Goal: Task Accomplishment & Management: Manage account settings

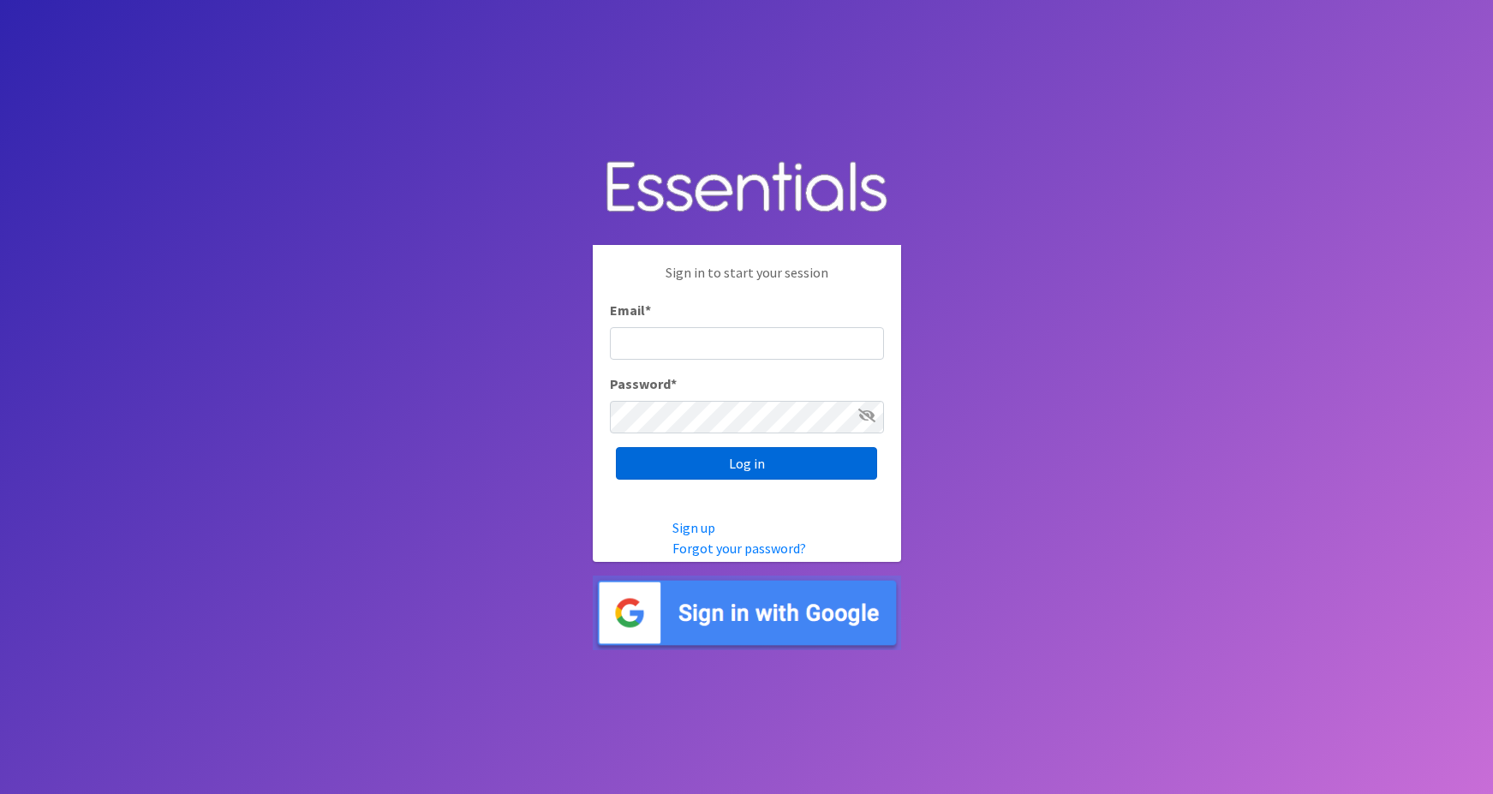
type input "maggie.schneemann@gmail.com"
click at [708, 474] on input "Log in" at bounding box center [746, 463] width 261 height 33
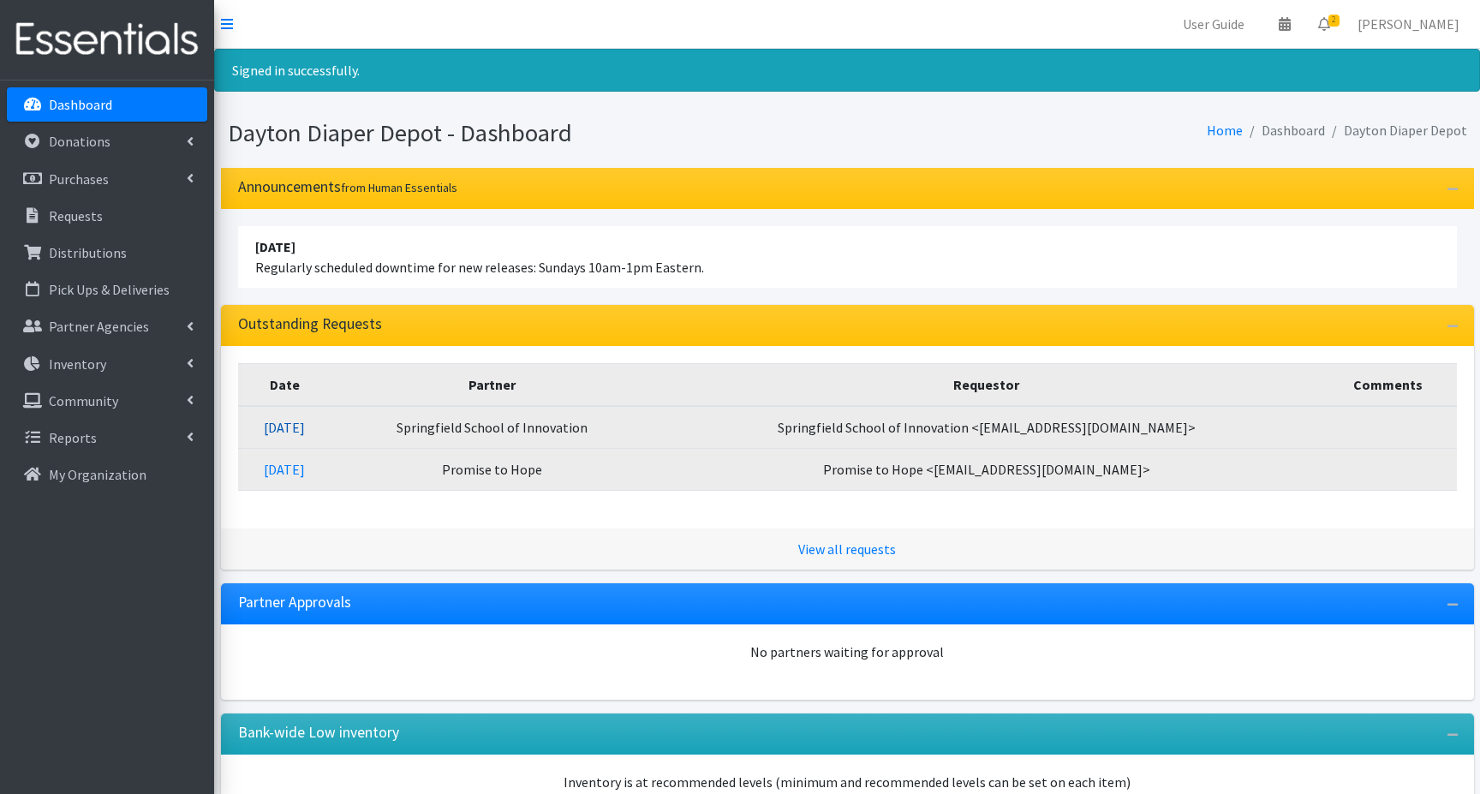
click at [305, 426] on link "09/11/2025" at bounding box center [284, 427] width 41 height 17
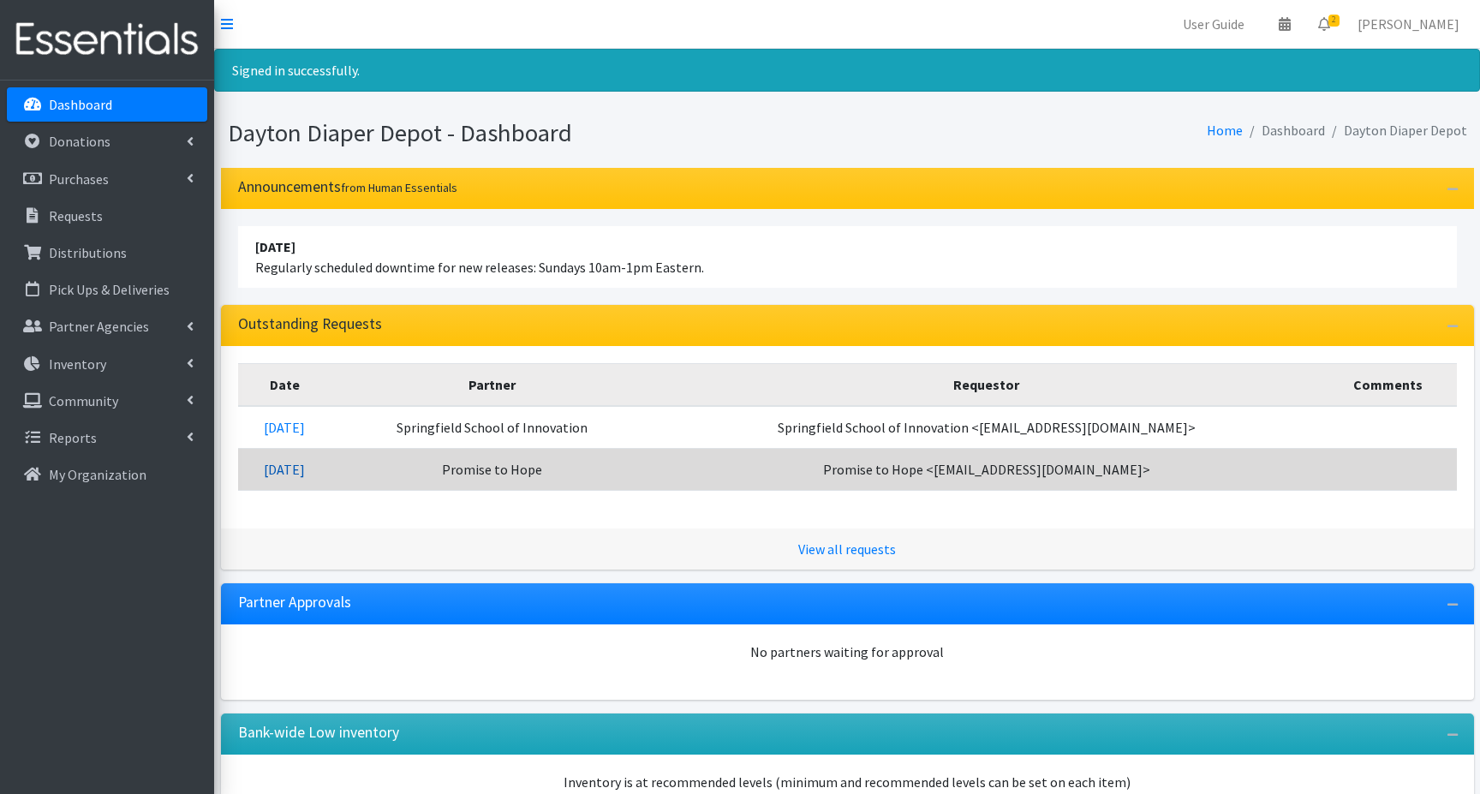
click at [305, 470] on link "09/10/2025" at bounding box center [284, 469] width 41 height 17
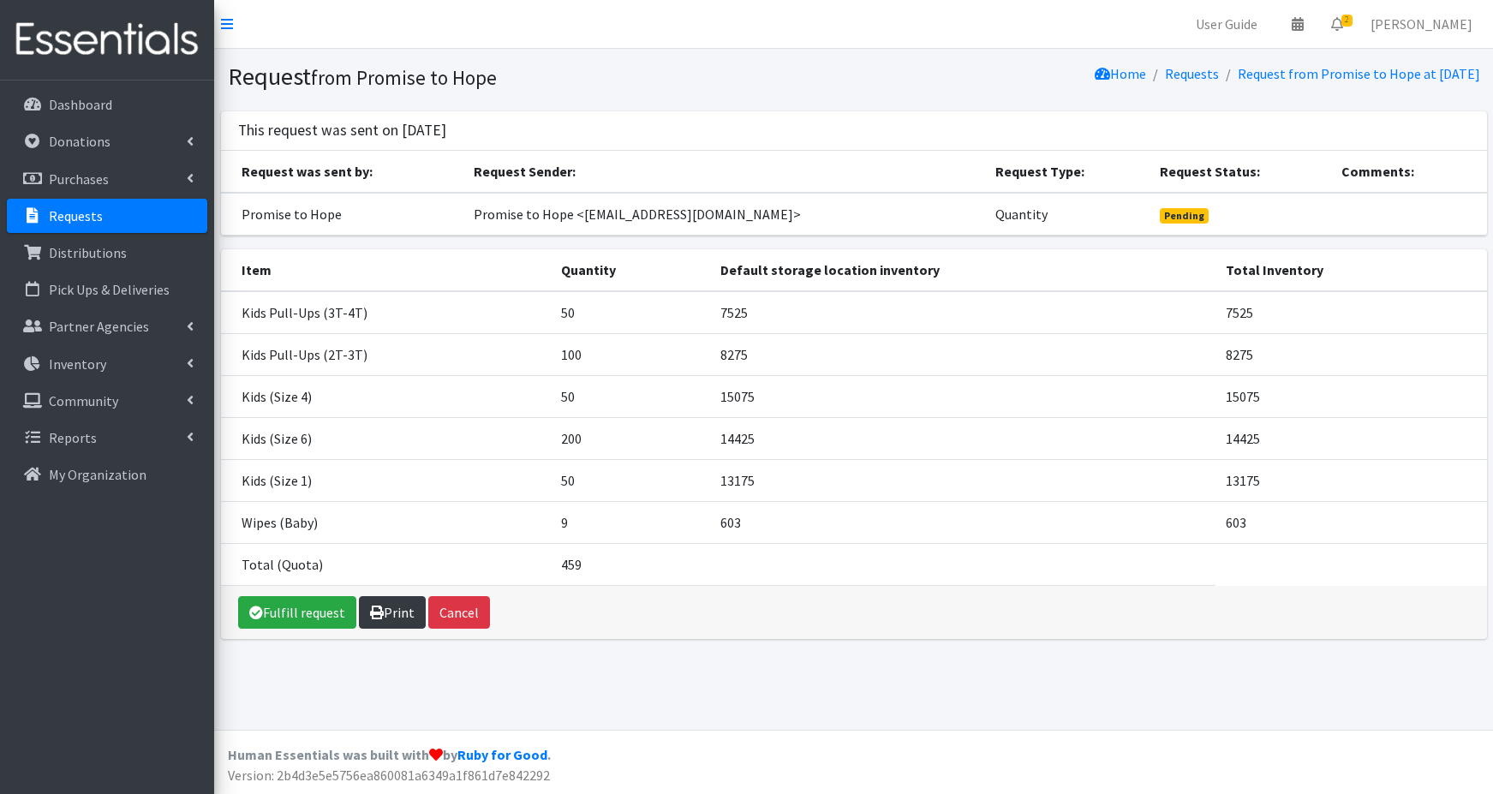
click at [385, 612] on link "Print" at bounding box center [392, 612] width 67 height 33
click at [96, 107] on p "Dashboard" at bounding box center [80, 104] width 63 height 17
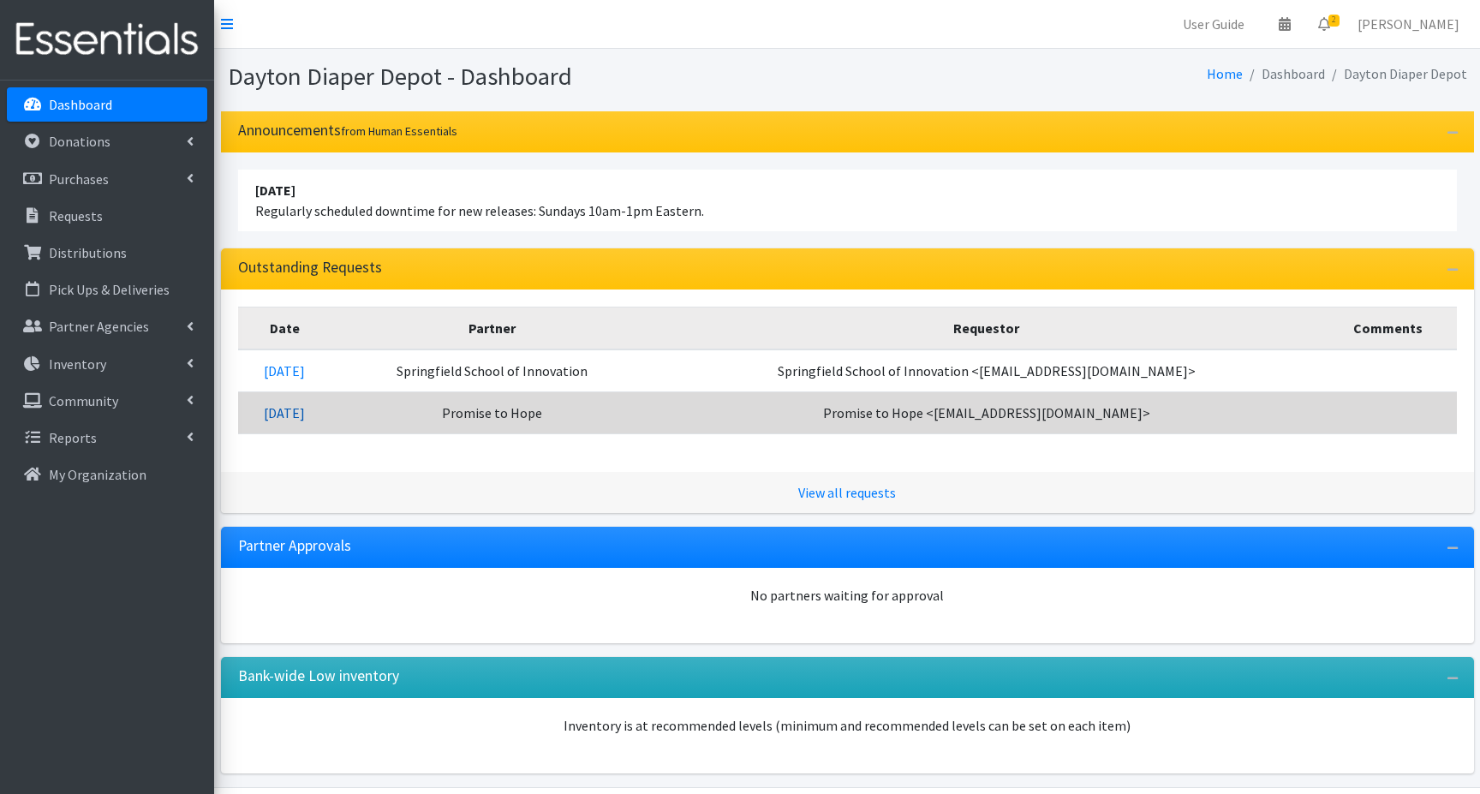
click at [305, 410] on link "09/10/2025" at bounding box center [284, 412] width 41 height 17
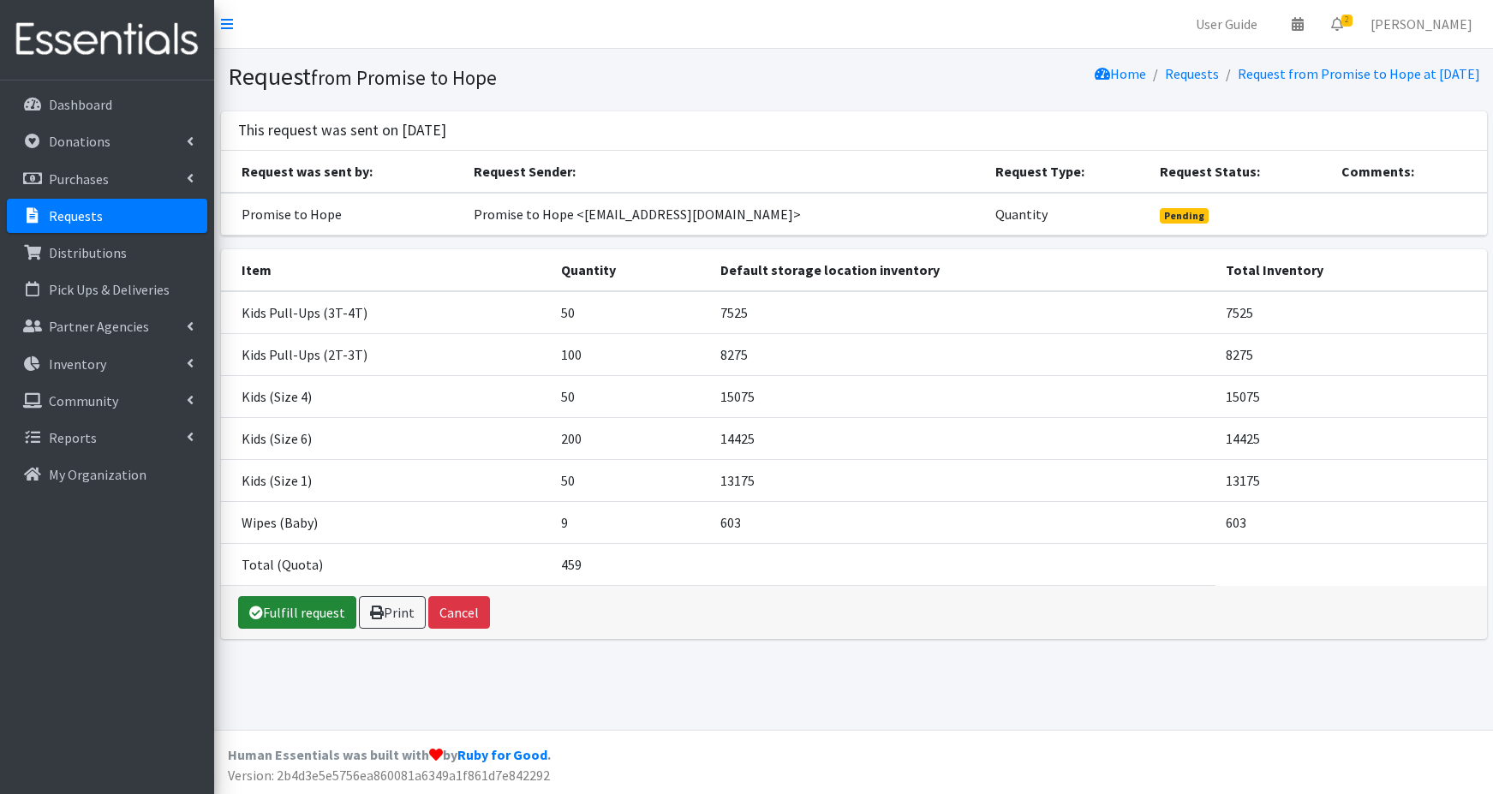
click at [299, 611] on link "Fulfill request" at bounding box center [297, 612] width 118 height 33
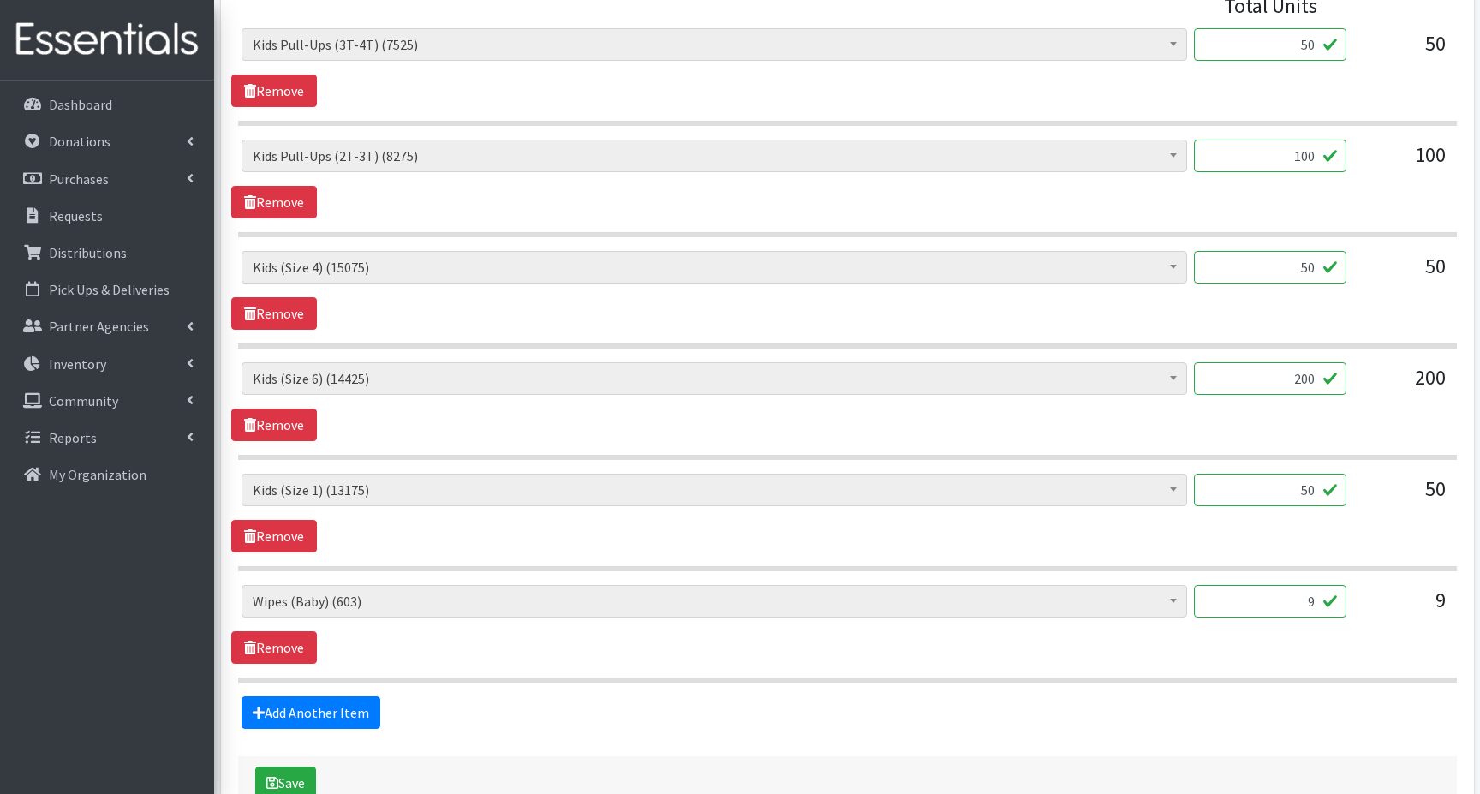
scroll to position [881, 0]
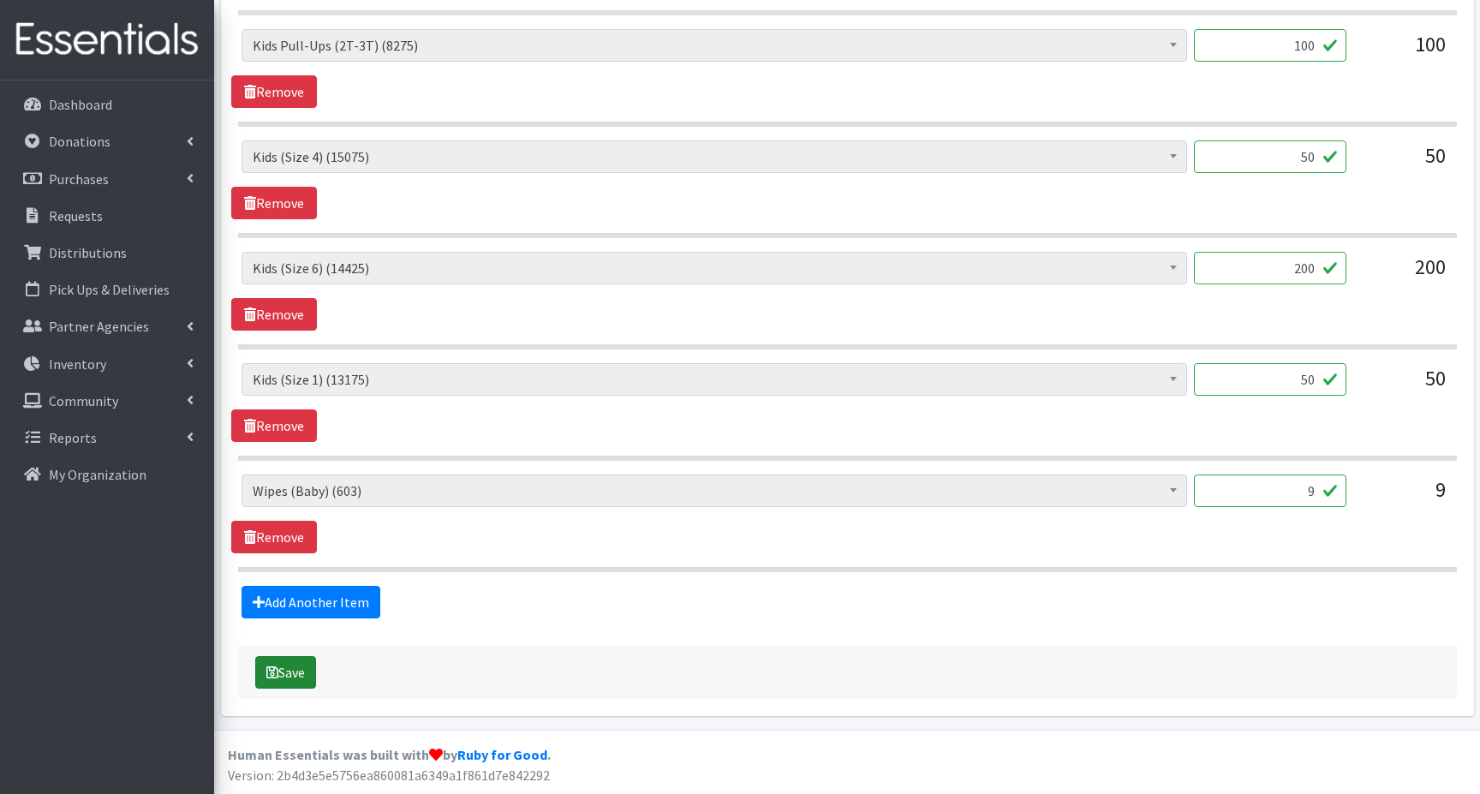
click at [289, 676] on button "Save" at bounding box center [285, 672] width 61 height 33
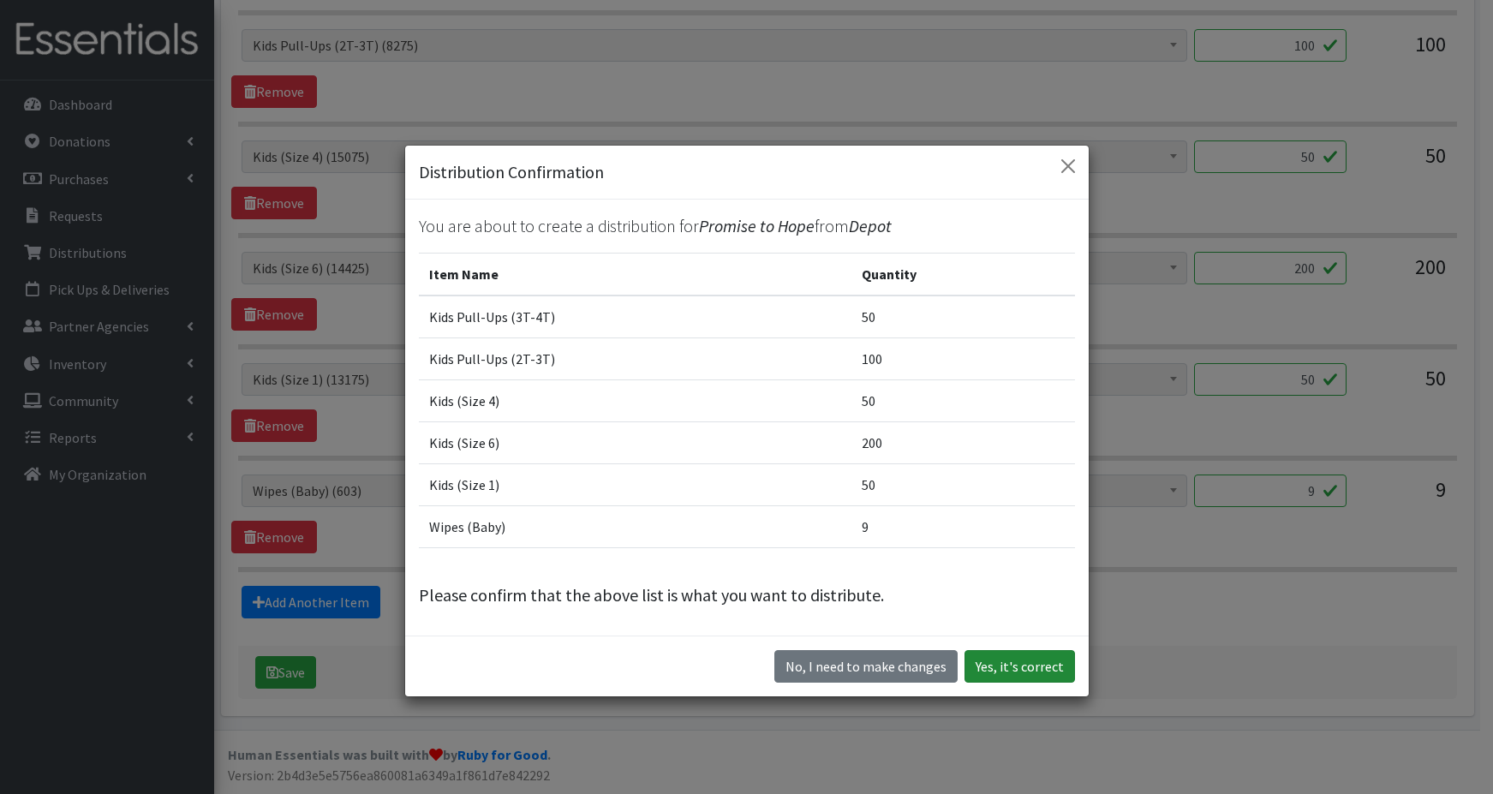
click at [998, 671] on button "Yes, it's correct" at bounding box center [1019, 666] width 110 height 33
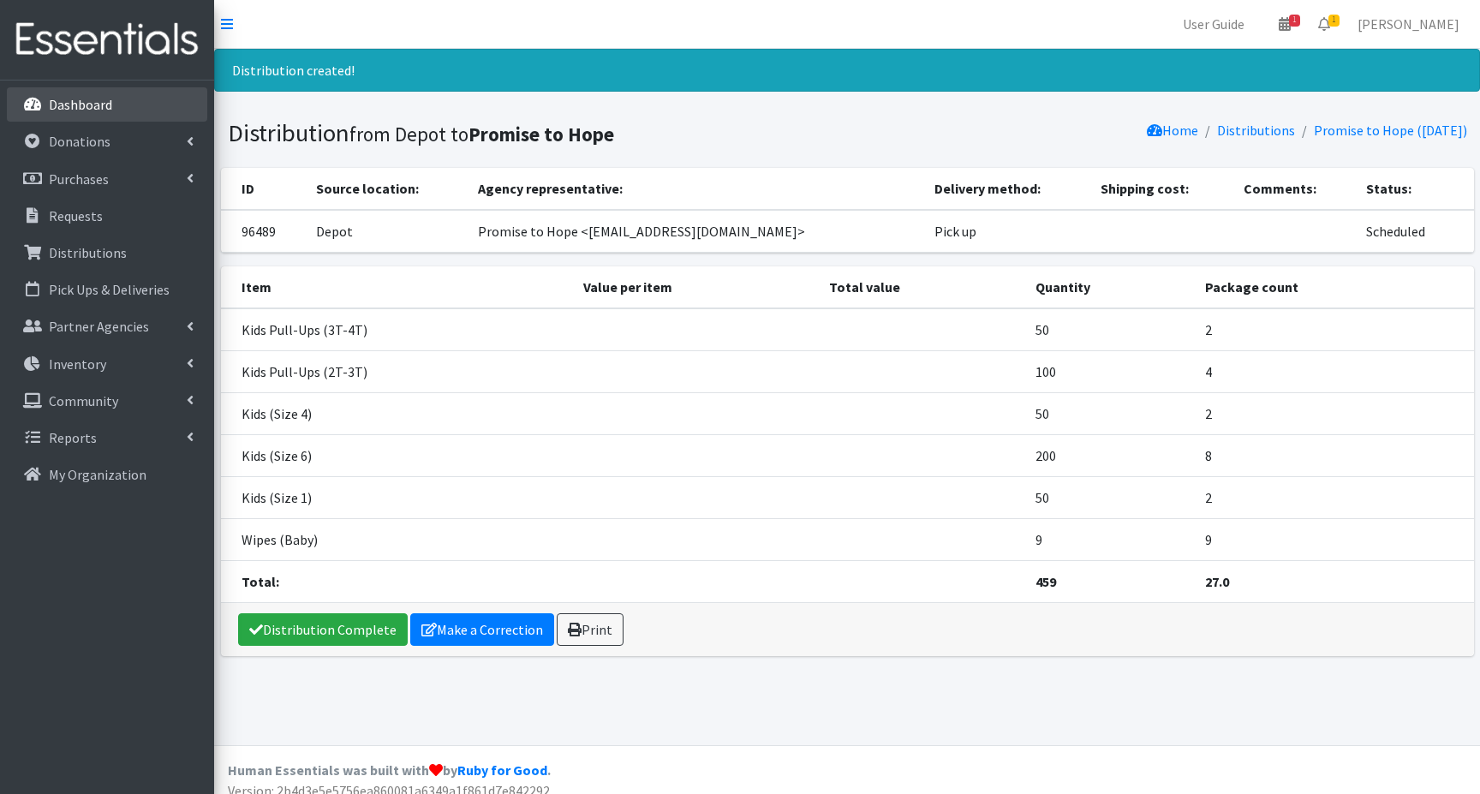
click at [92, 108] on p "Dashboard" at bounding box center [80, 104] width 63 height 17
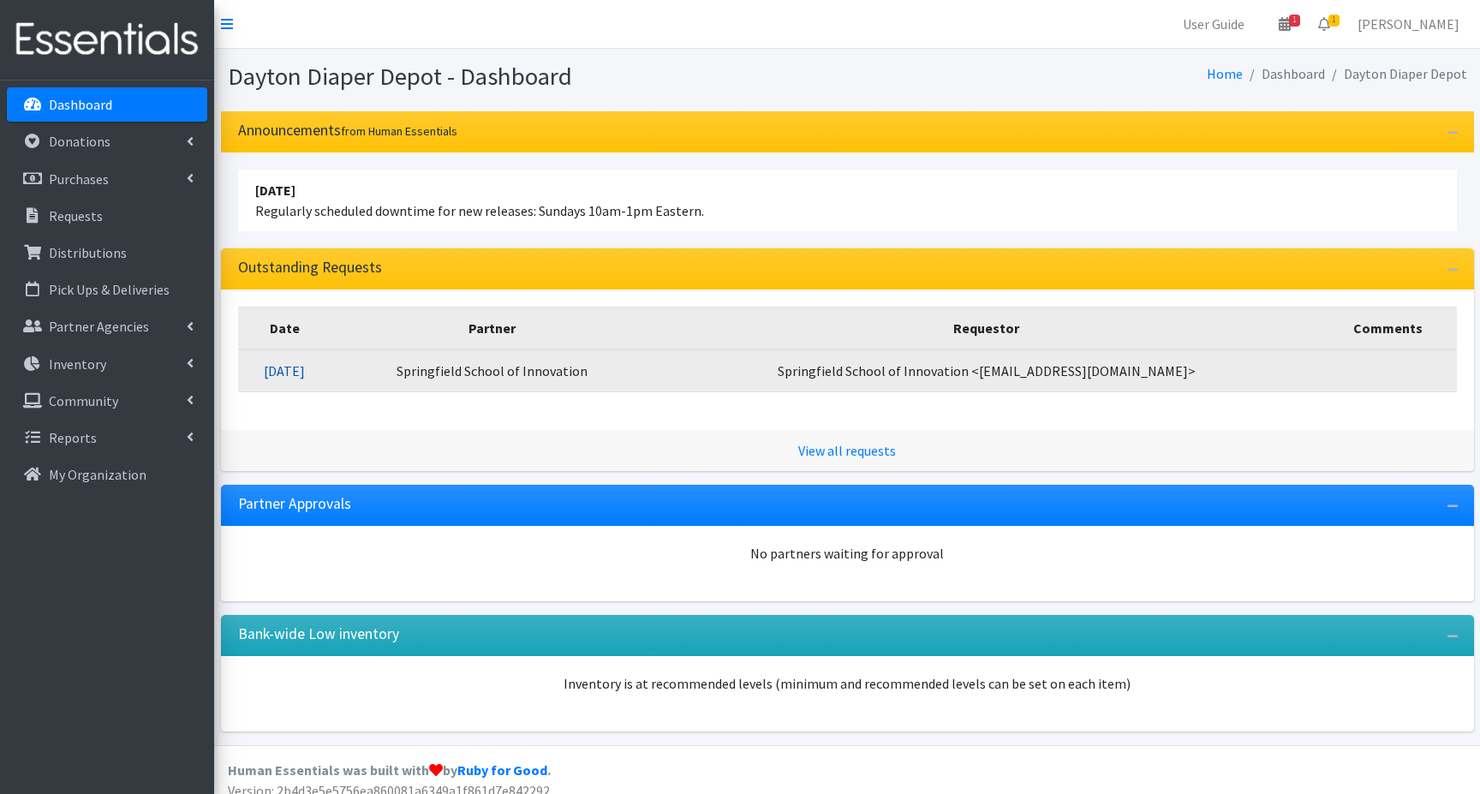
click at [305, 368] on link "[DATE]" at bounding box center [284, 370] width 41 height 17
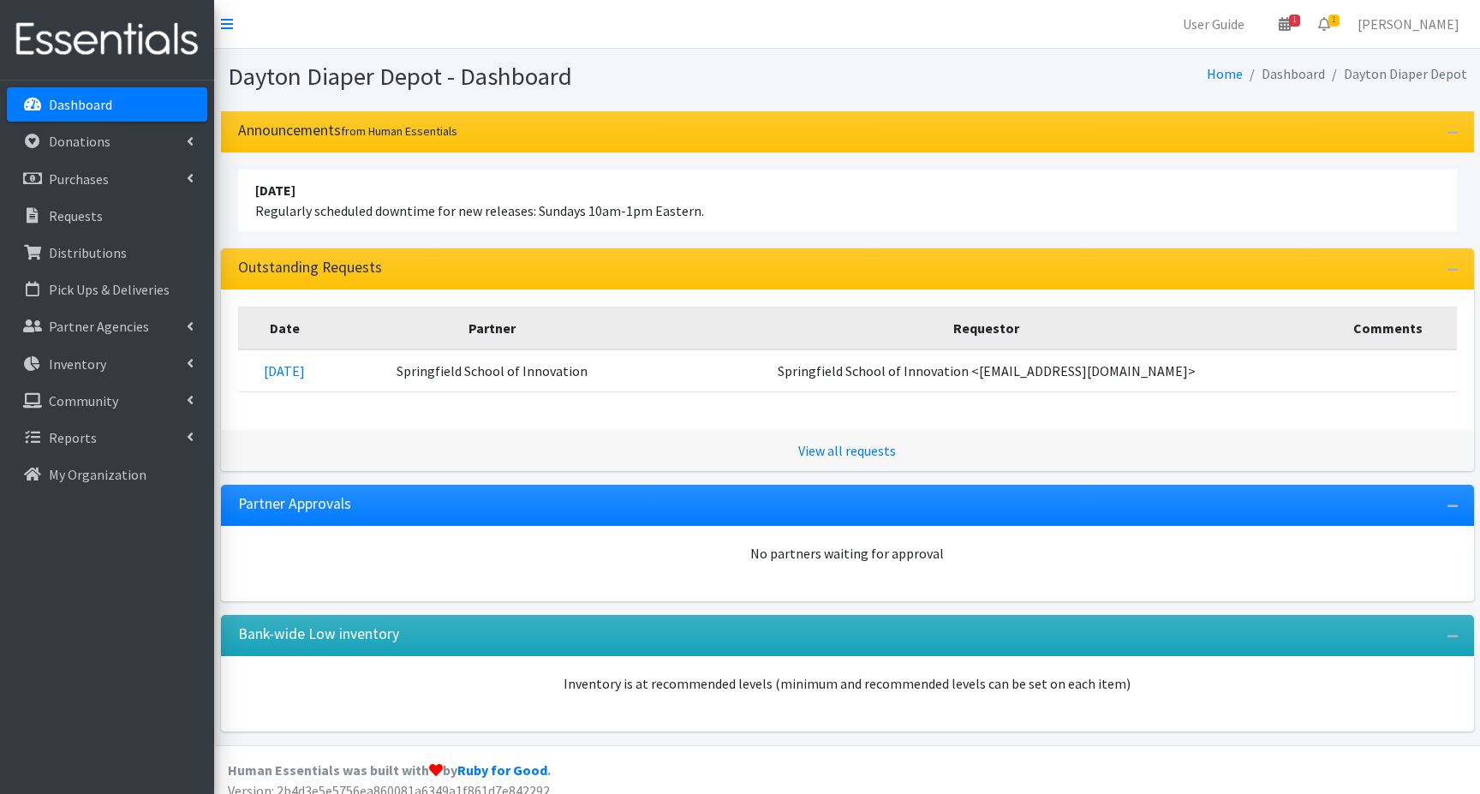
click at [71, 107] on p "Dashboard" at bounding box center [80, 104] width 63 height 17
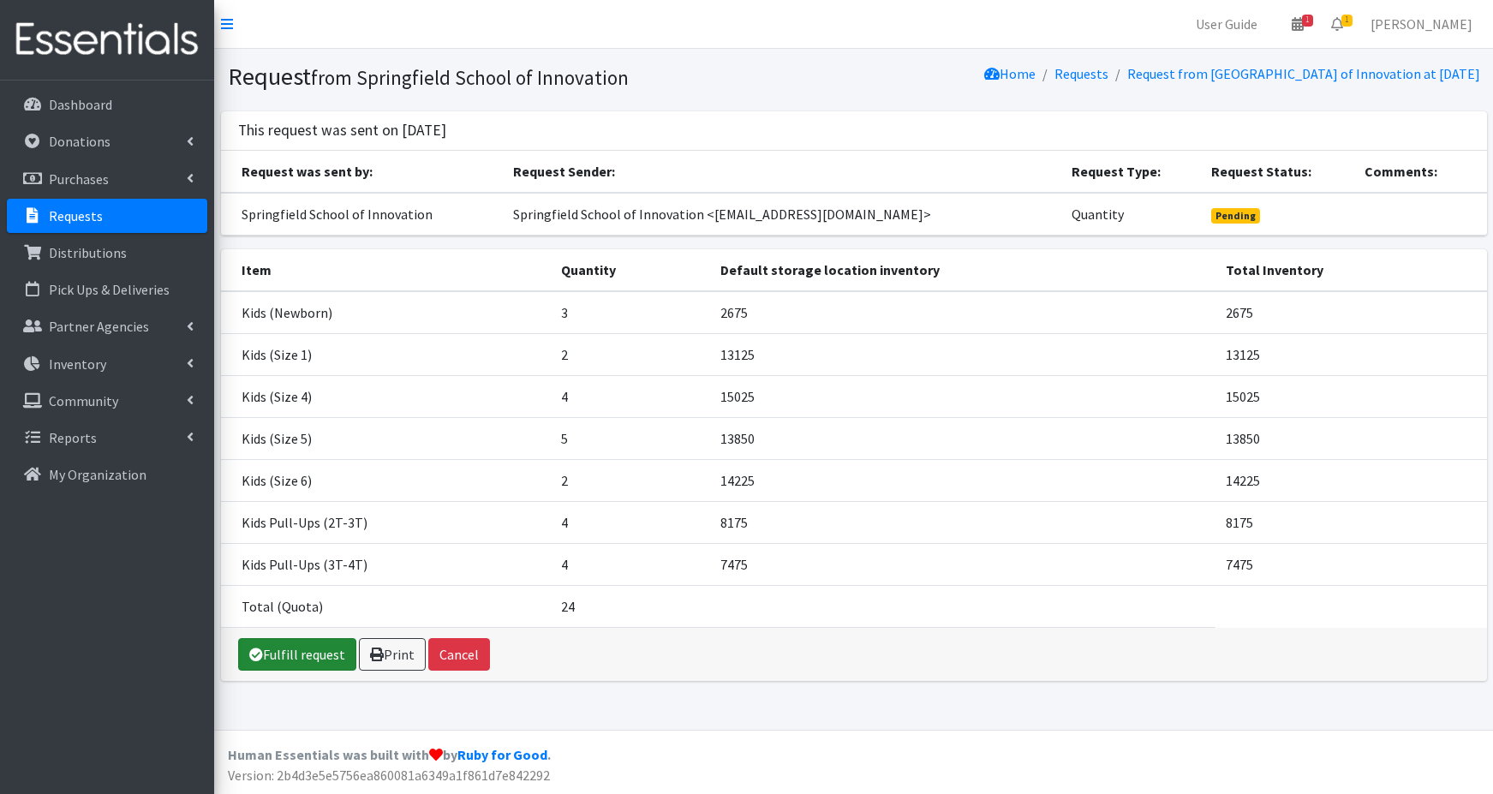
click at [304, 659] on link "Fulfill request" at bounding box center [297, 654] width 118 height 33
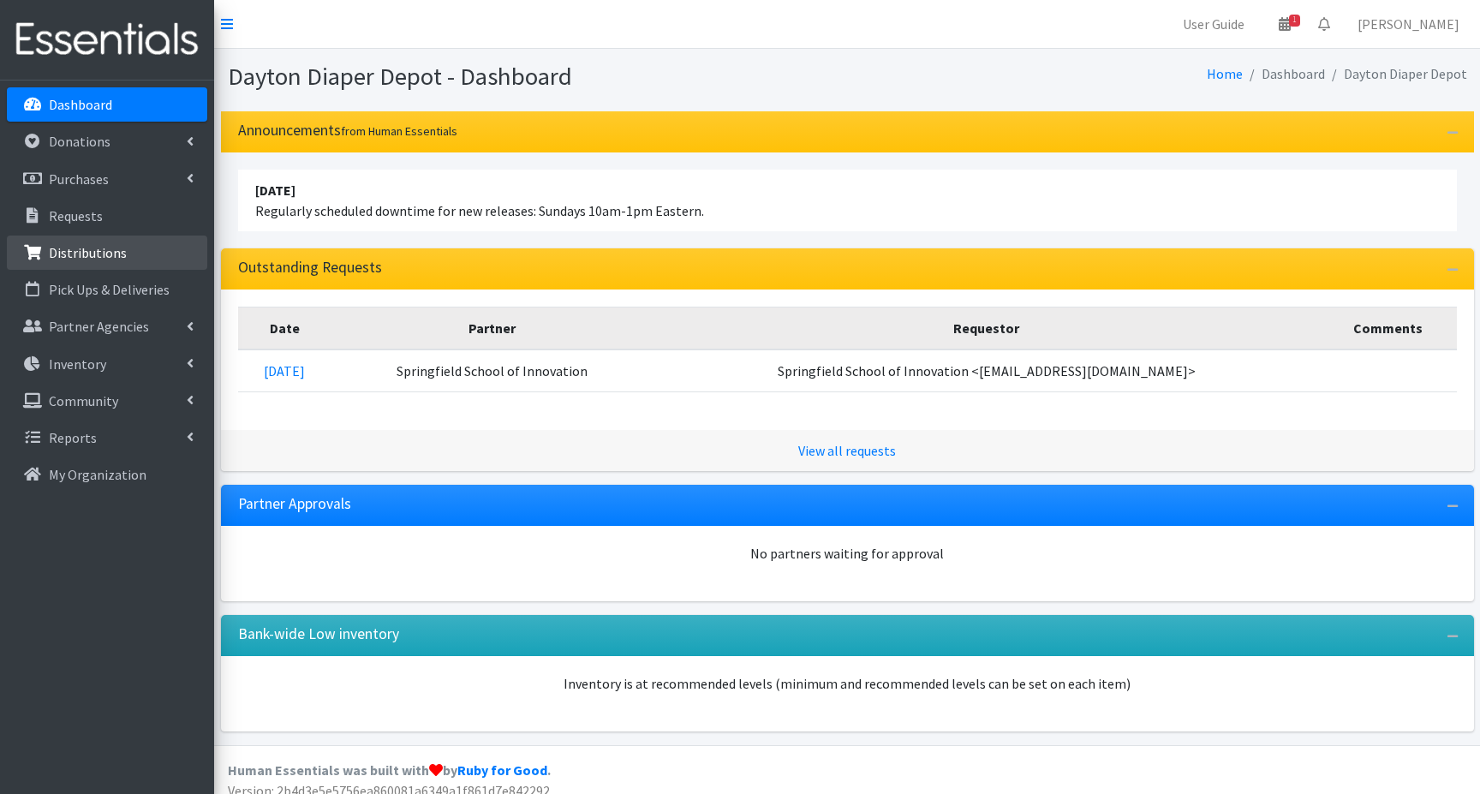
click at [84, 261] on link "Distributions" at bounding box center [107, 252] width 200 height 34
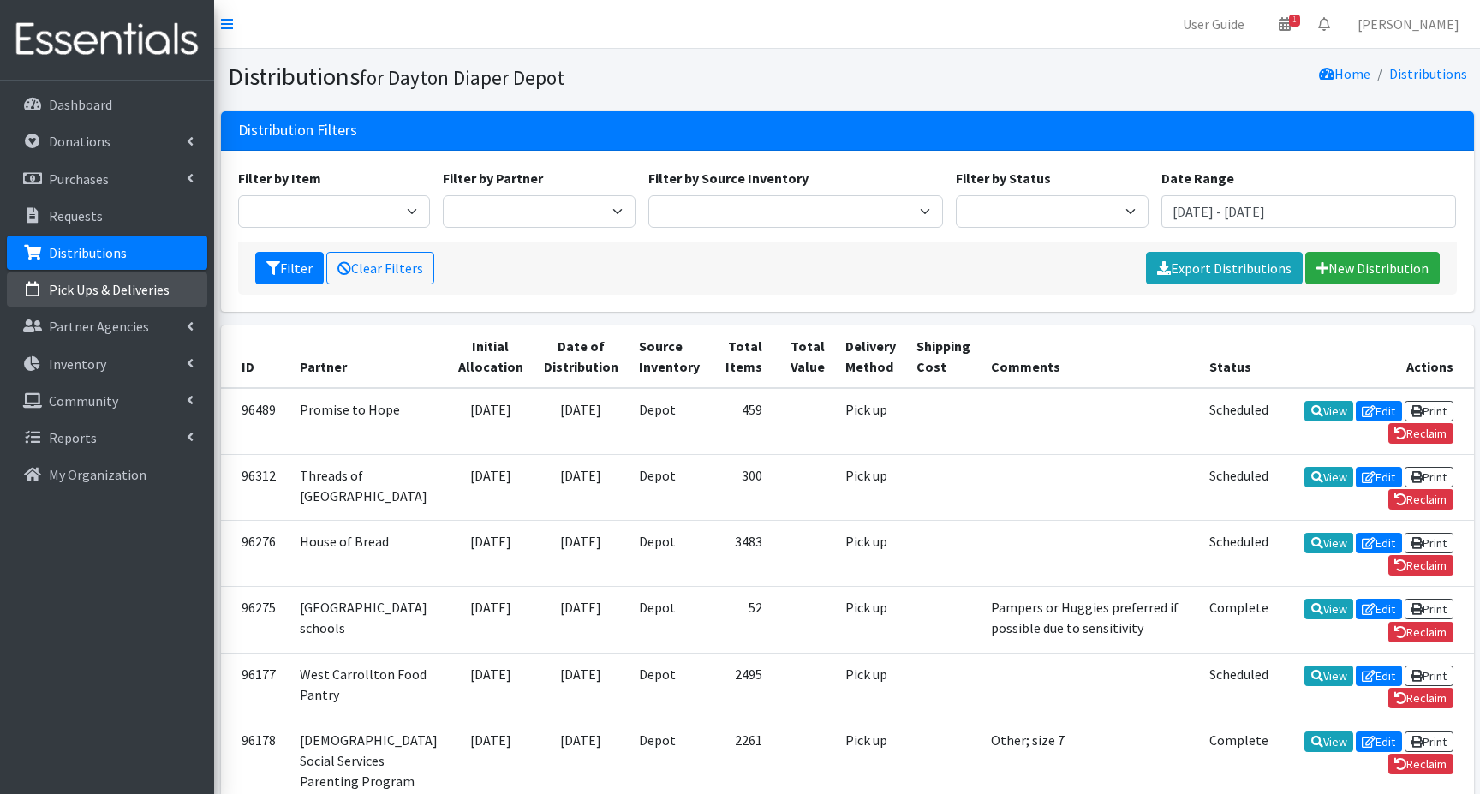
click at [86, 299] on link "Pick Ups & Deliveries" at bounding box center [107, 289] width 200 height 34
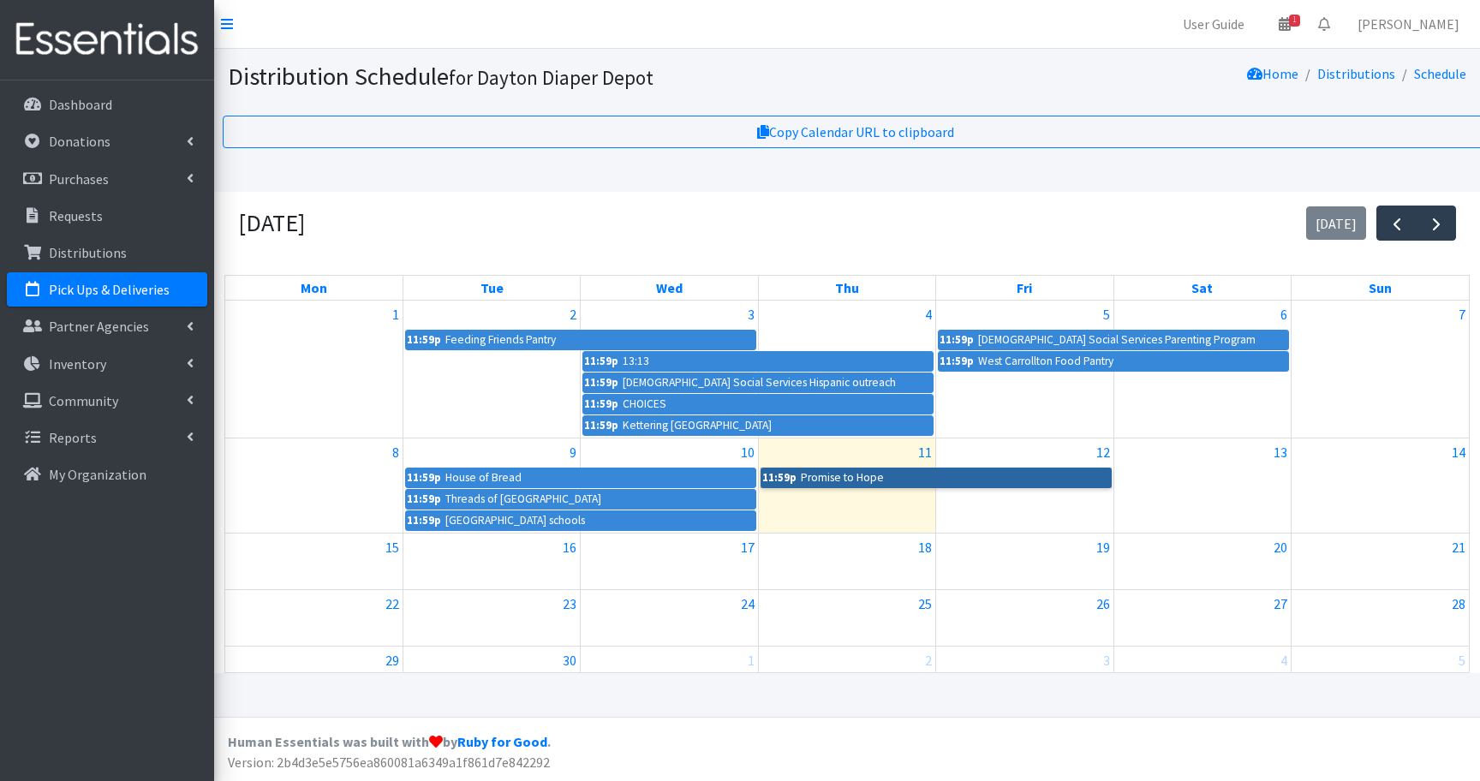
click at [844, 481] on link "11:59p Promise to Hope" at bounding box center [935, 478] width 351 height 21
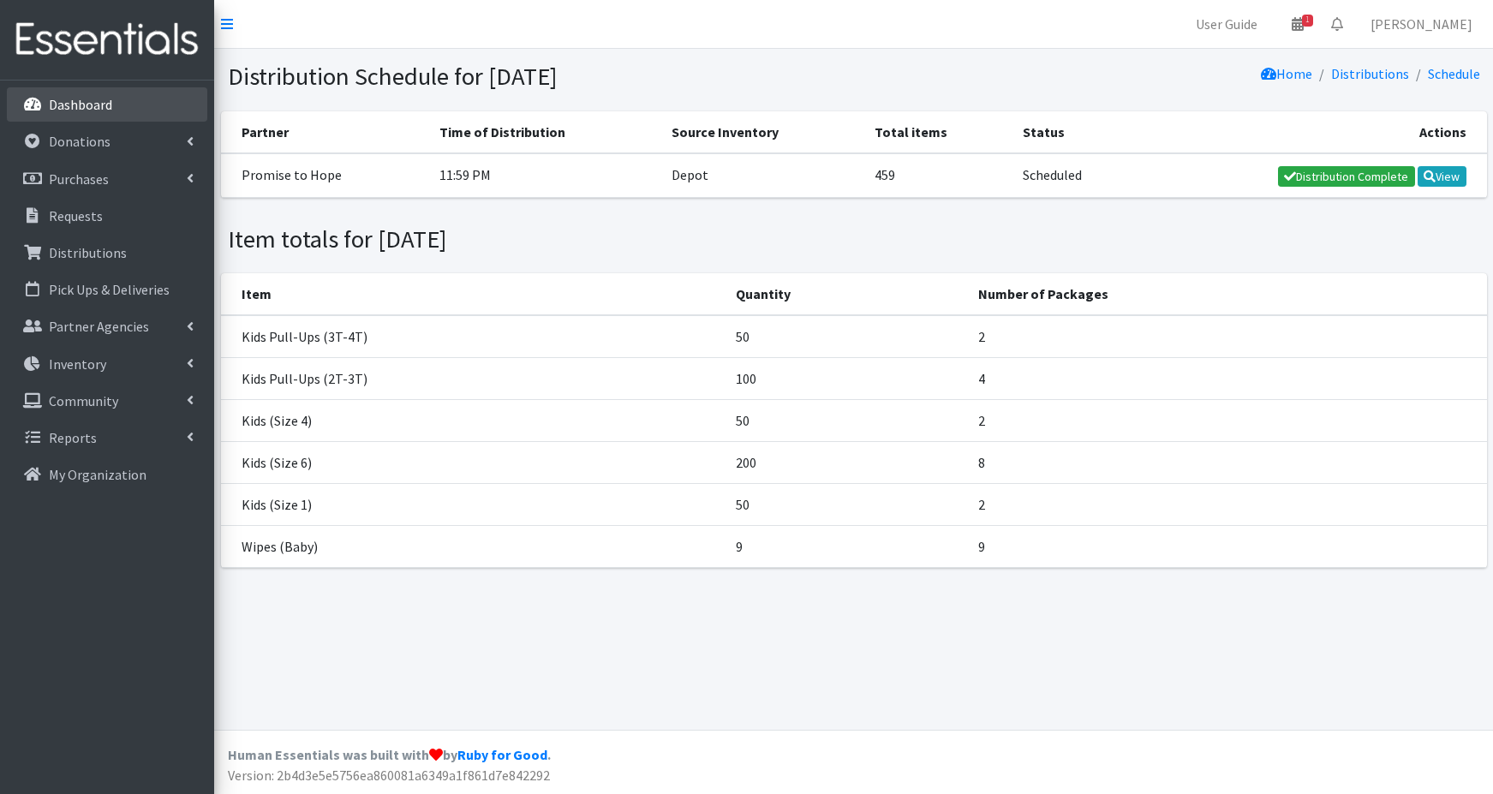
click at [71, 107] on p "Dashboard" at bounding box center [80, 104] width 63 height 17
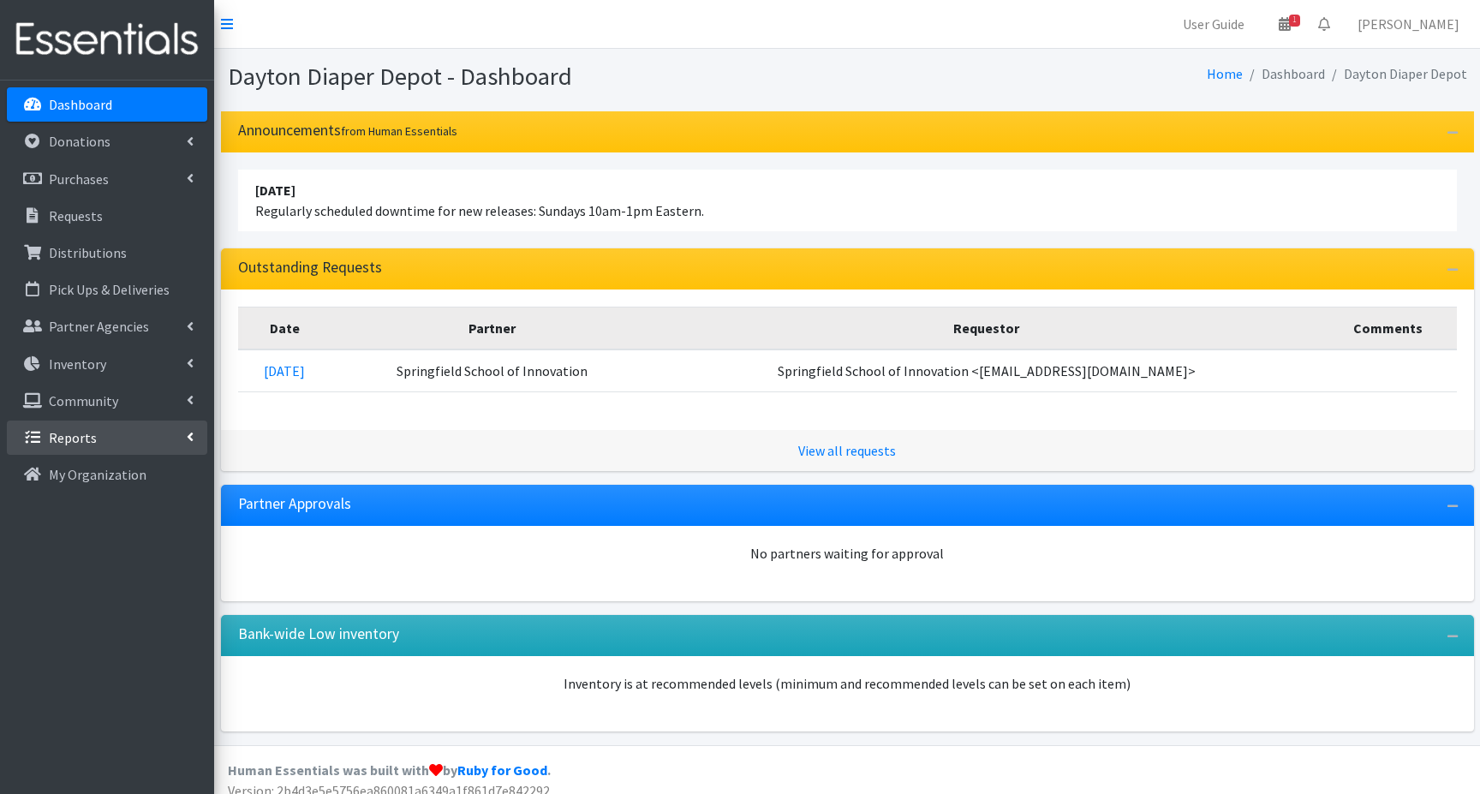
click at [80, 444] on p "Reports" at bounding box center [73, 437] width 48 height 17
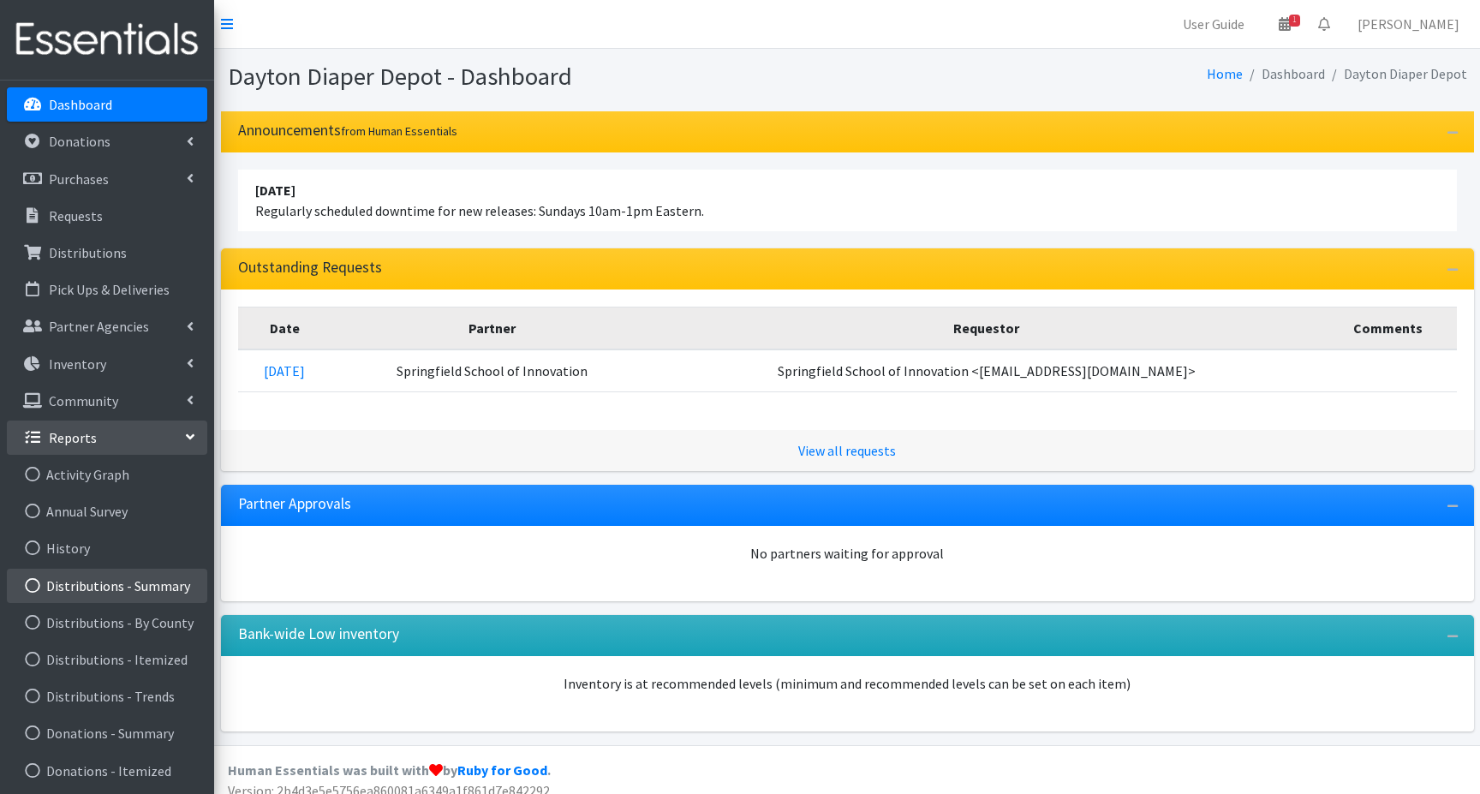
click at [88, 583] on link "Distributions - Summary" at bounding box center [107, 586] width 200 height 34
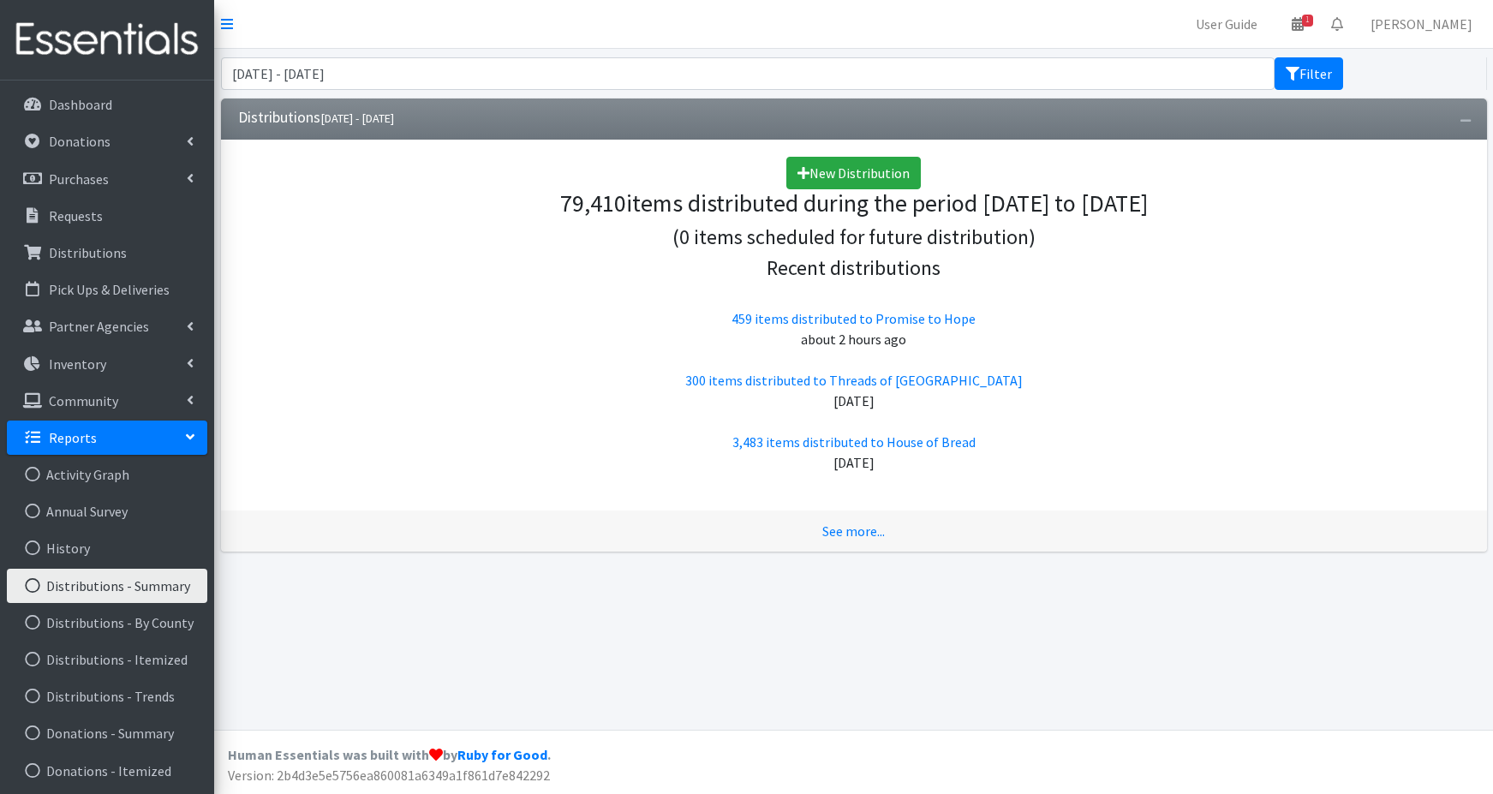
click at [381, 118] on small "July 11, 2025 - October 11, 2025" at bounding box center [357, 117] width 74 height 15
click at [350, 70] on input "July 11, 2025 - October 11, 2025" at bounding box center [748, 73] width 1054 height 33
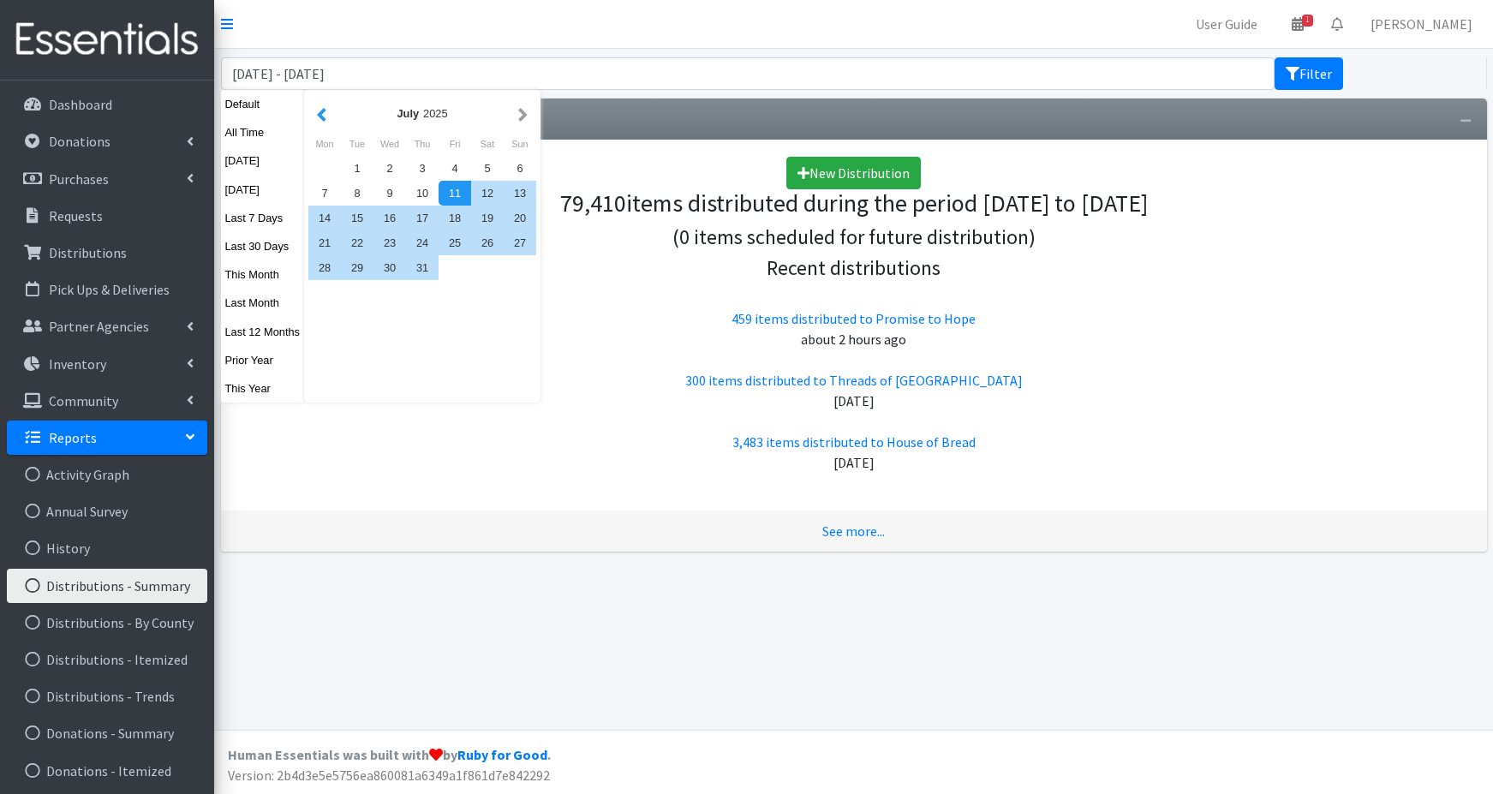
click at [319, 114] on button "button" at bounding box center [322, 113] width 18 height 21
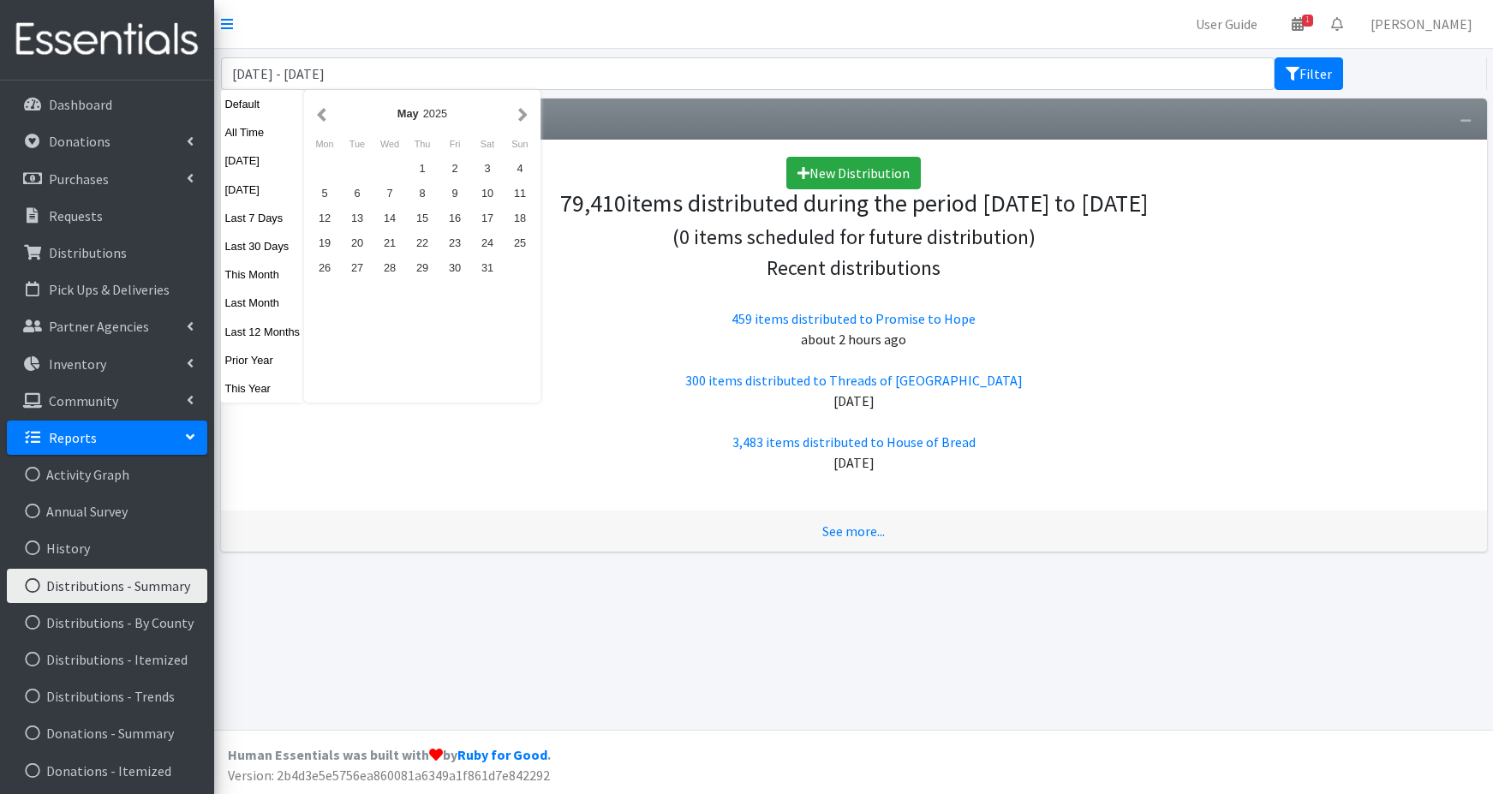
click at [319, 114] on button "button" at bounding box center [322, 113] width 18 height 21
click at [390, 166] on div "1" at bounding box center [389, 168] width 33 height 25
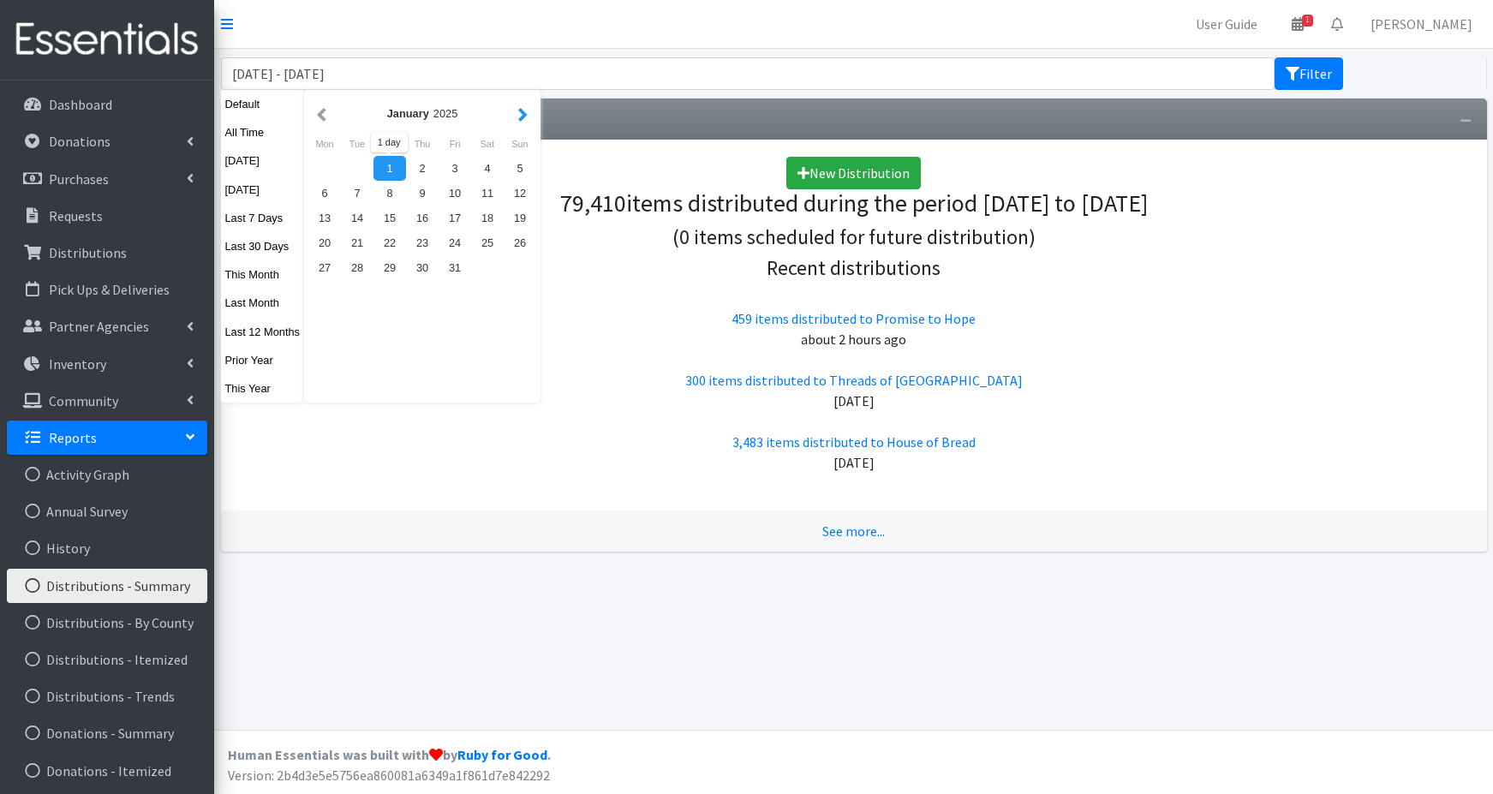
click at [517, 111] on button "button" at bounding box center [523, 113] width 18 height 21
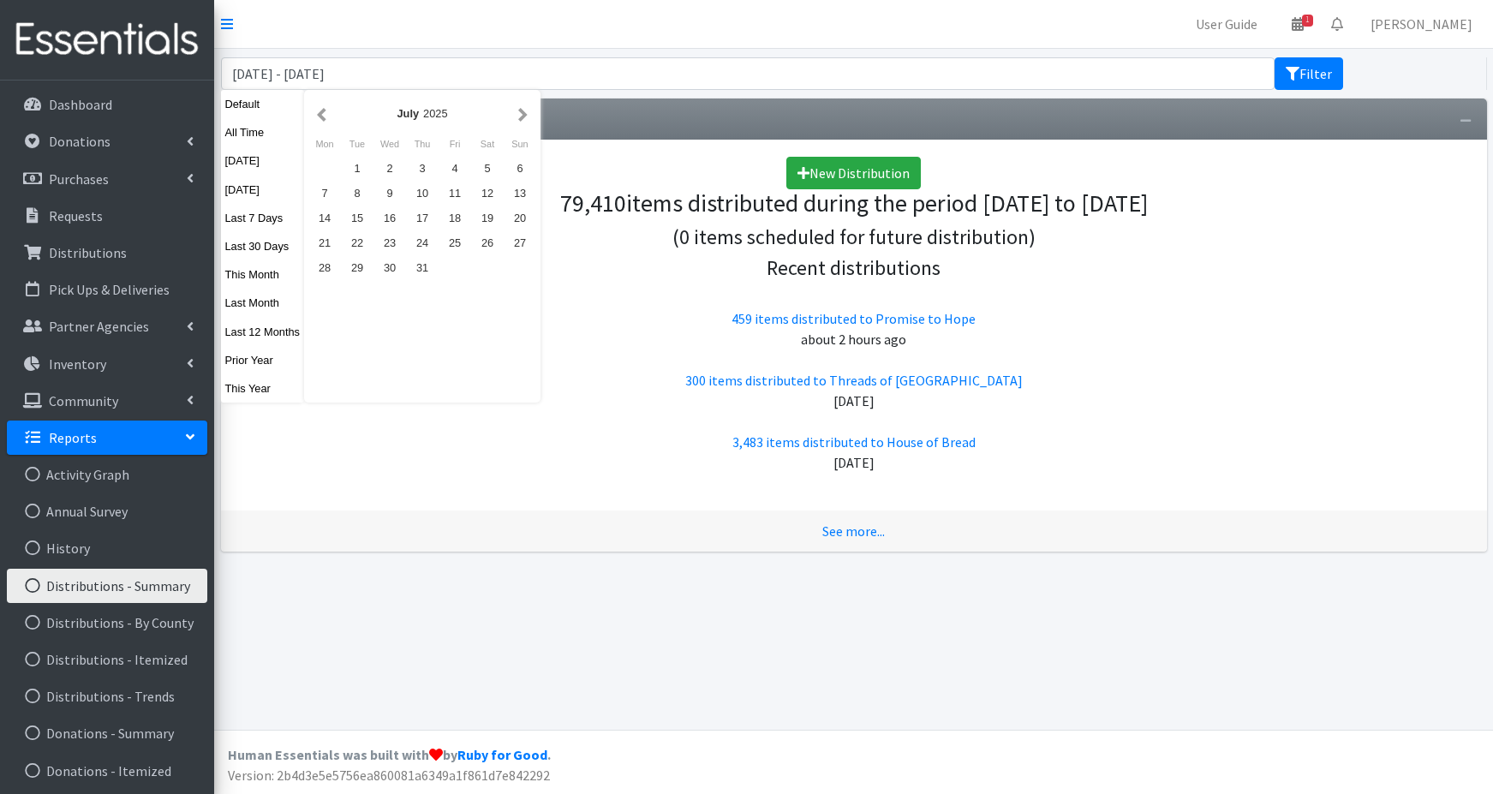
click at [517, 111] on button "button" at bounding box center [523, 113] width 18 height 21
click at [323, 118] on button "button" at bounding box center [322, 113] width 18 height 21
click at [426, 195] on div "11" at bounding box center [422, 193] width 33 height 25
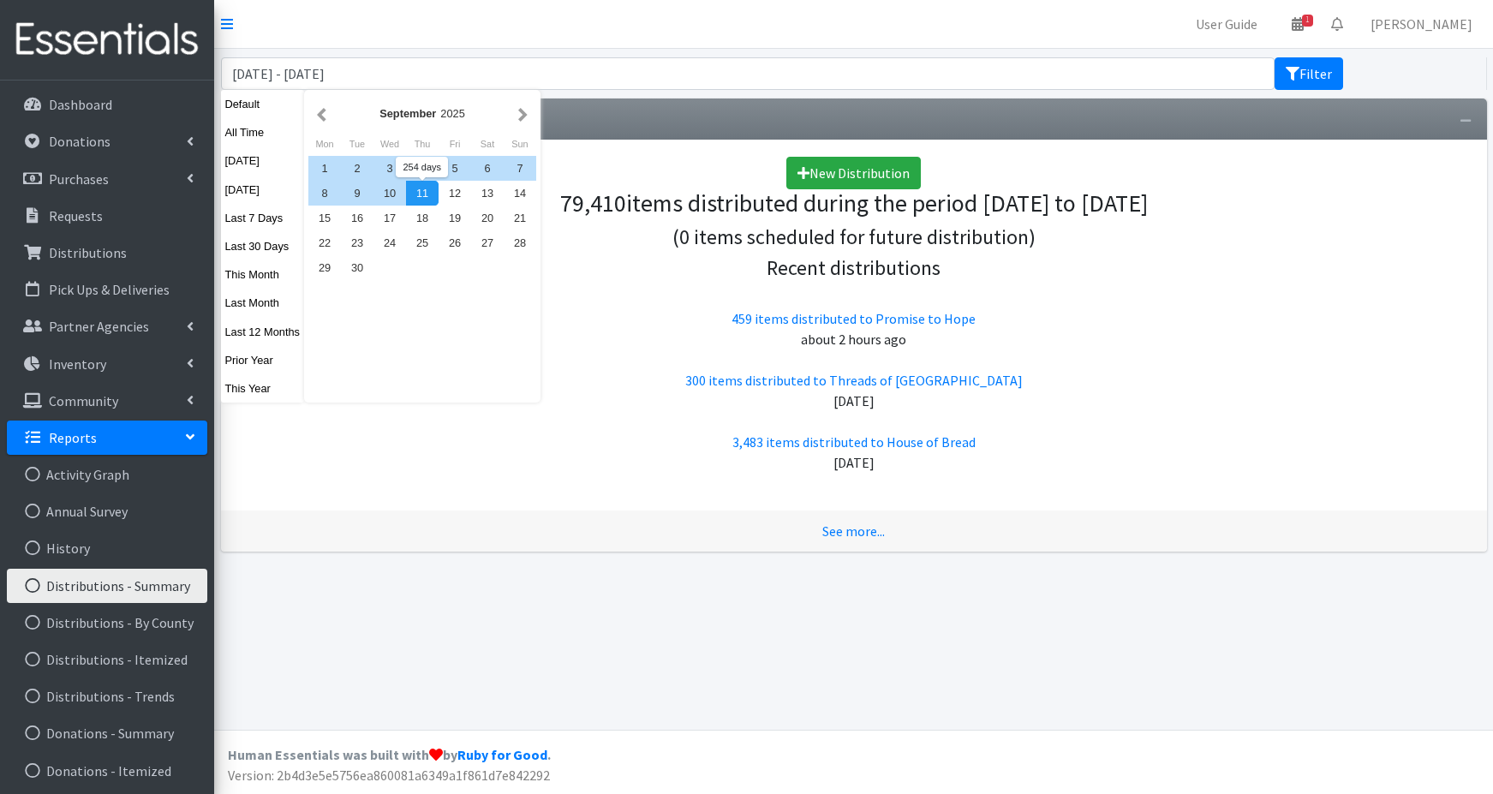
type input "January 1, 2025 - September 11, 2025"
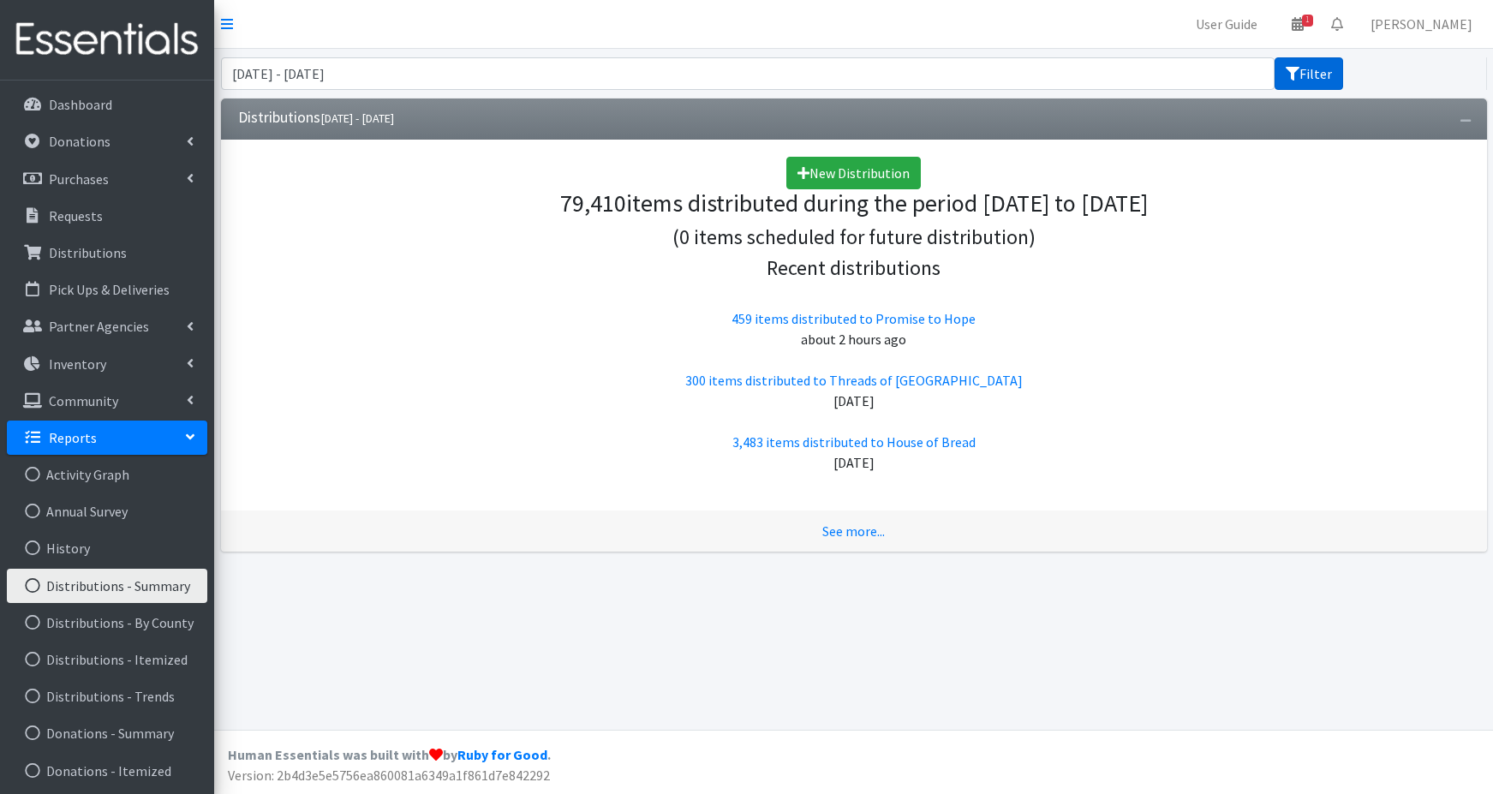
click at [1308, 73] on button "Filter" at bounding box center [1308, 73] width 69 height 33
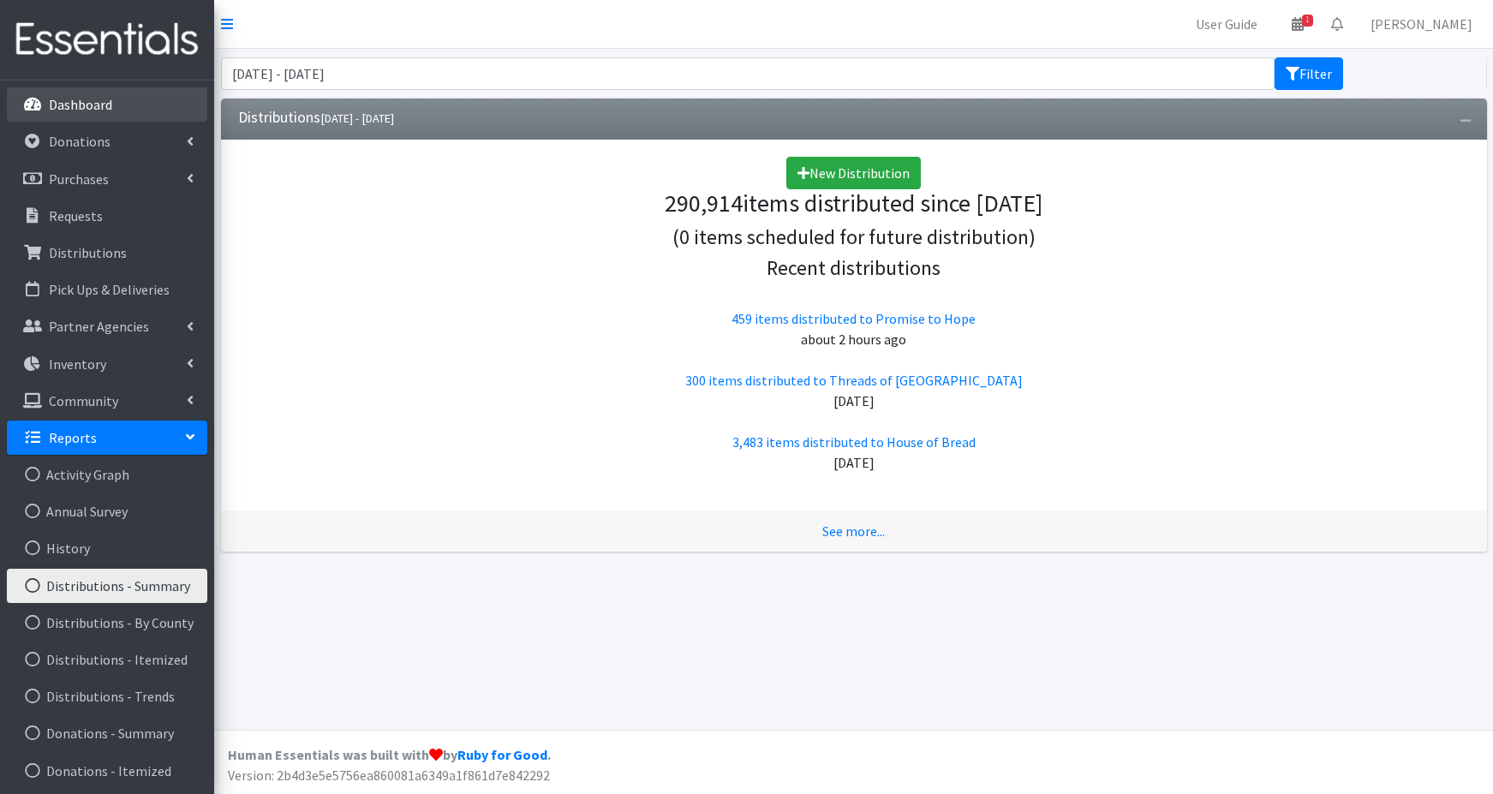
click at [99, 108] on p "Dashboard" at bounding box center [80, 104] width 63 height 17
